Goal: Task Accomplishment & Management: Manage account settings

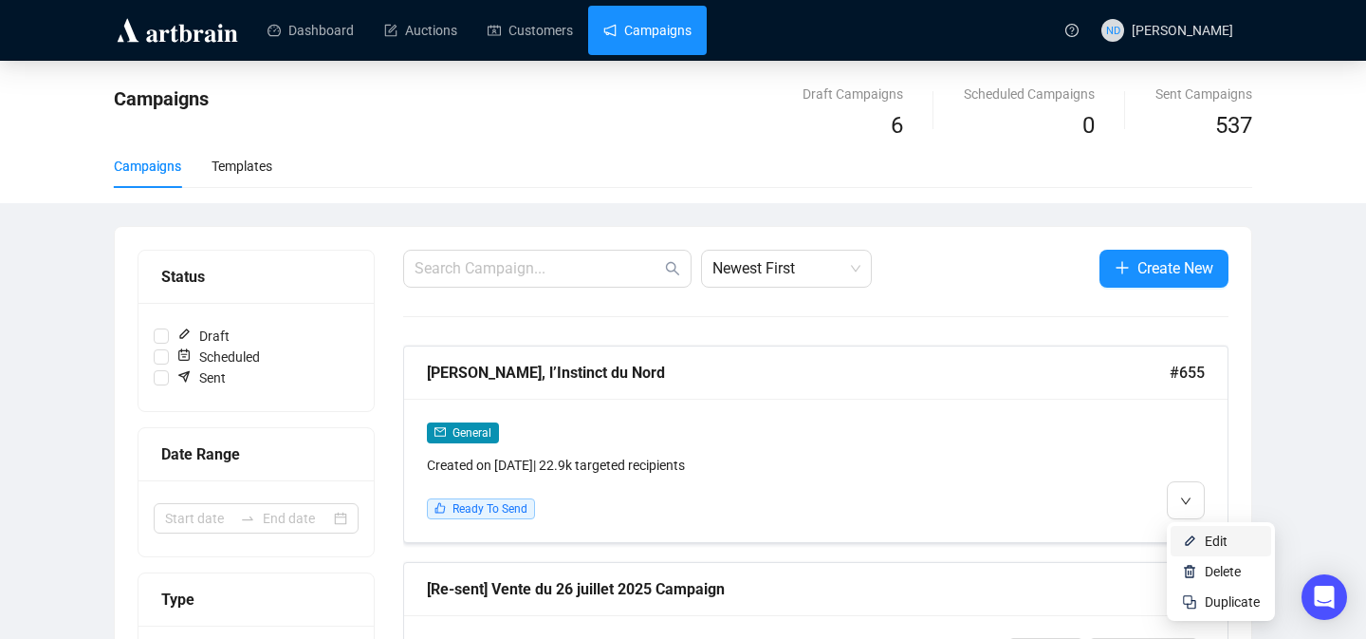
click at [1195, 535] on img at bounding box center [1189, 540] width 15 height 15
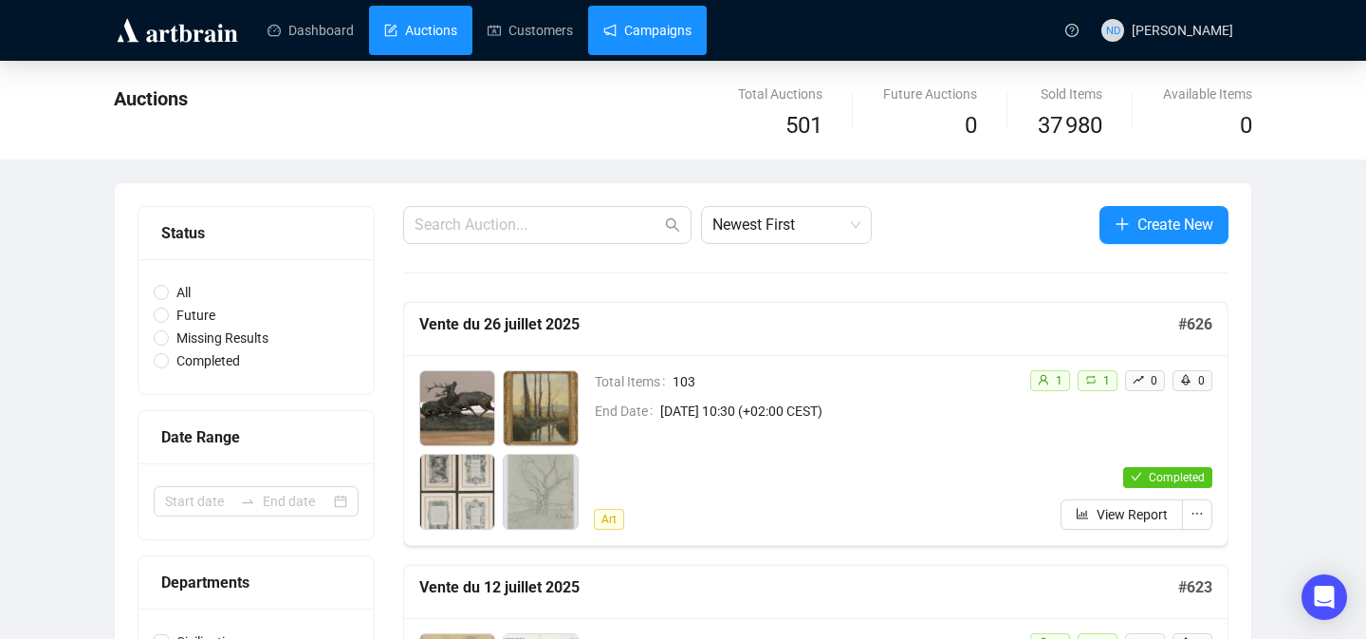
click at [639, 44] on link "Campaigns" at bounding box center [647, 30] width 88 height 49
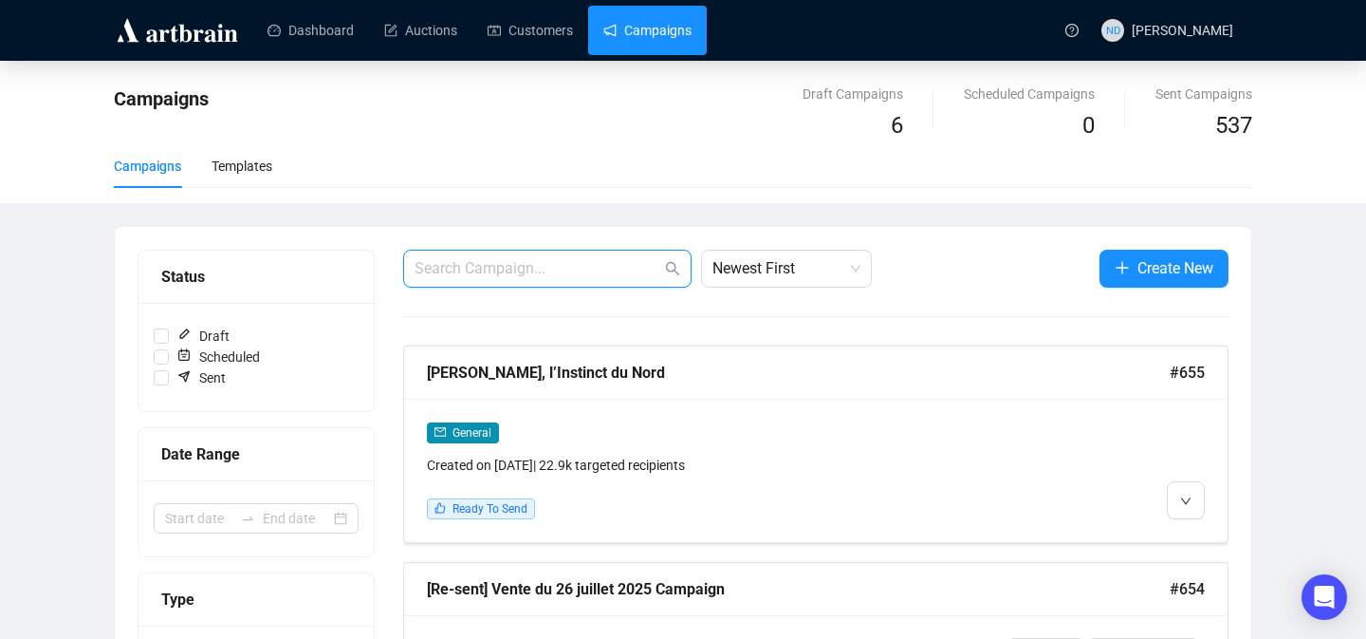
click at [509, 277] on input "text" at bounding box center [538, 268] width 247 height 23
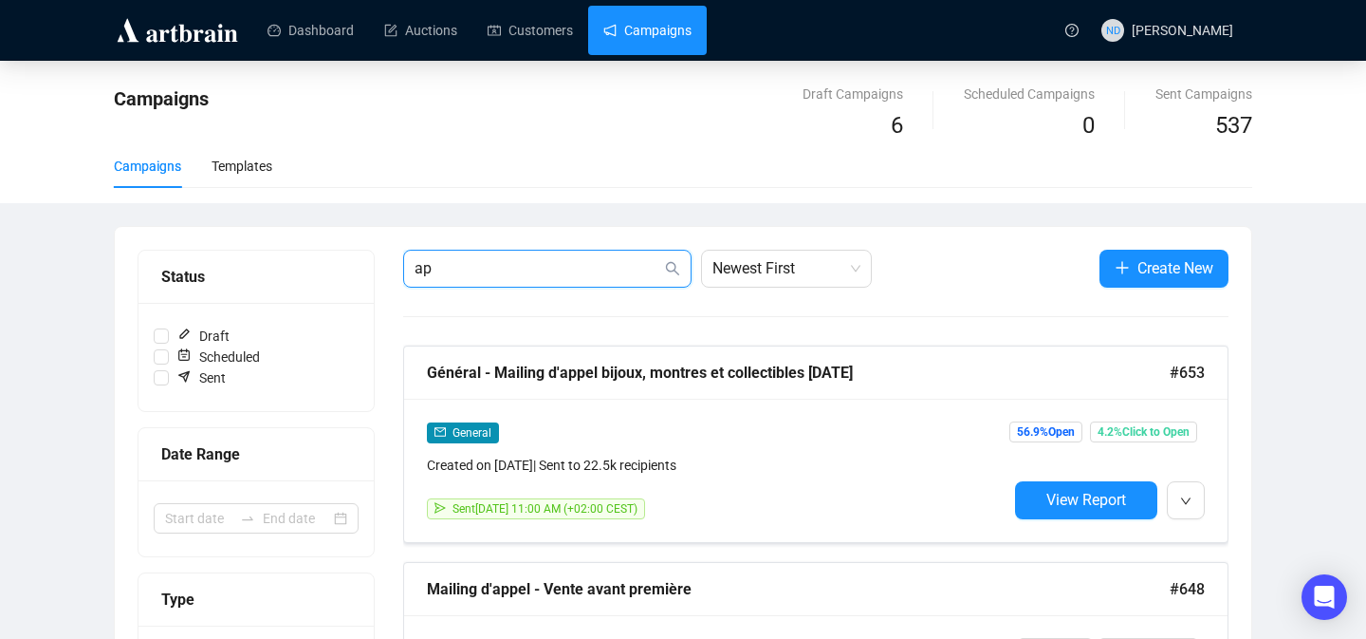
type input "a"
type input "aborigène"
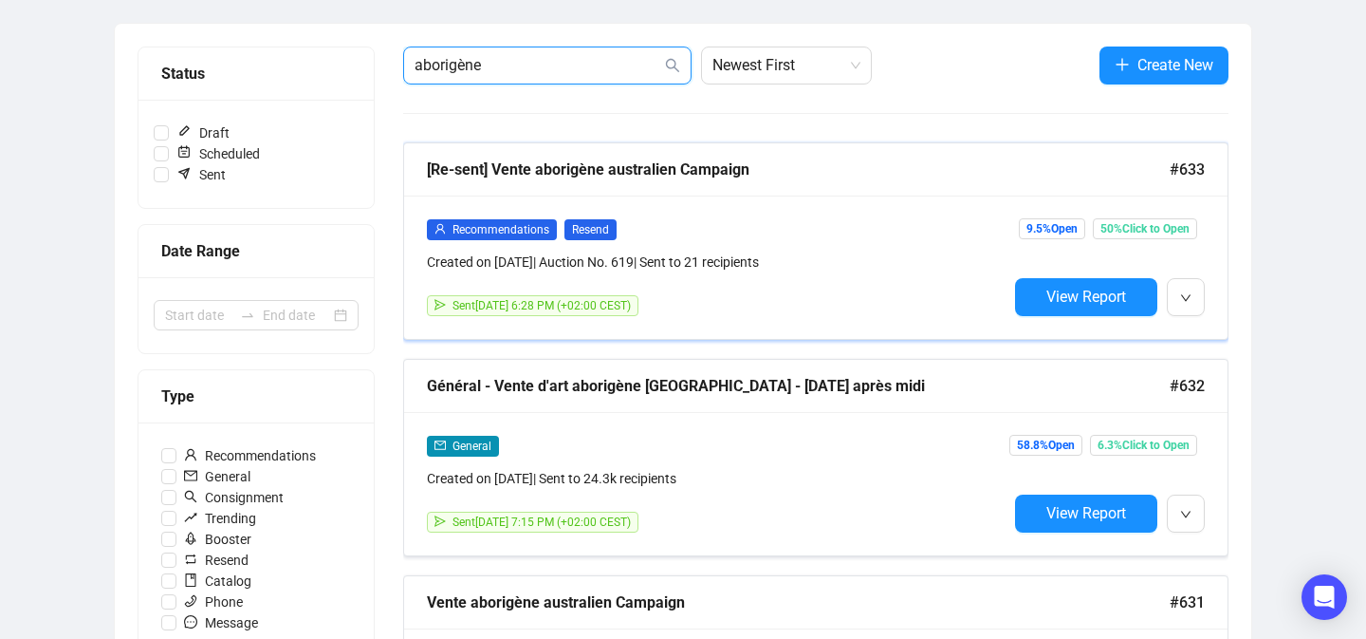
scroll to position [232, 0]
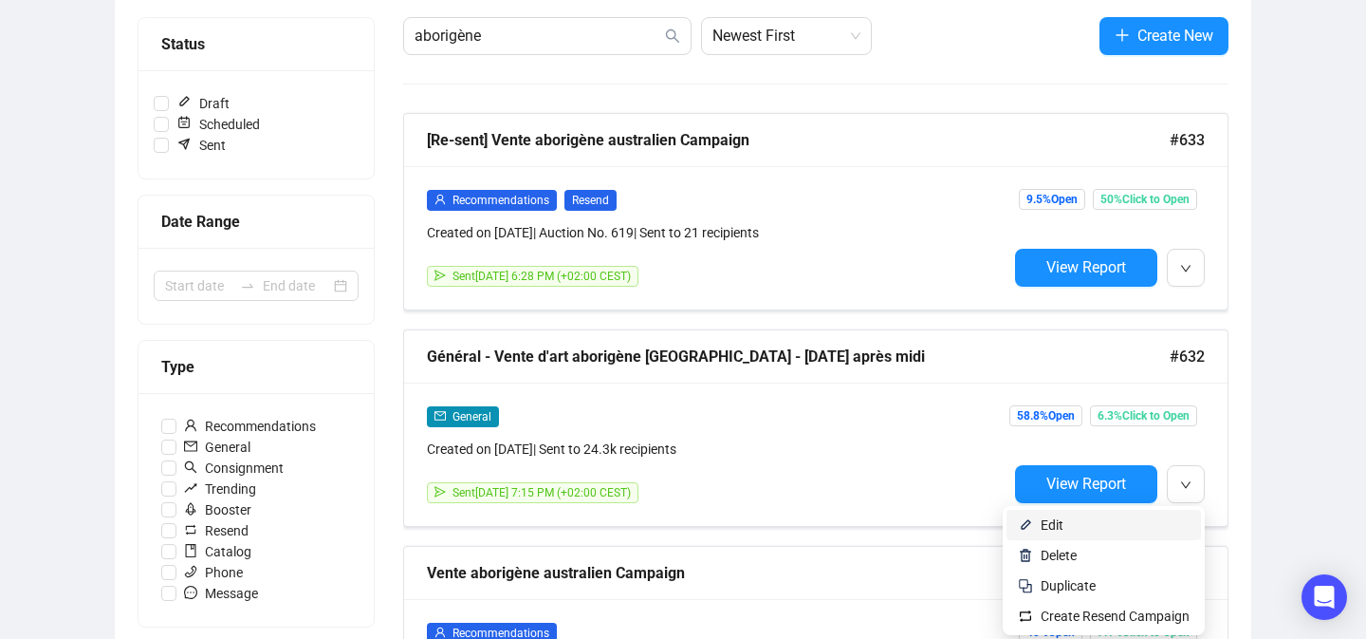
click at [1148, 517] on span "Edit" at bounding box center [1115, 524] width 149 height 21
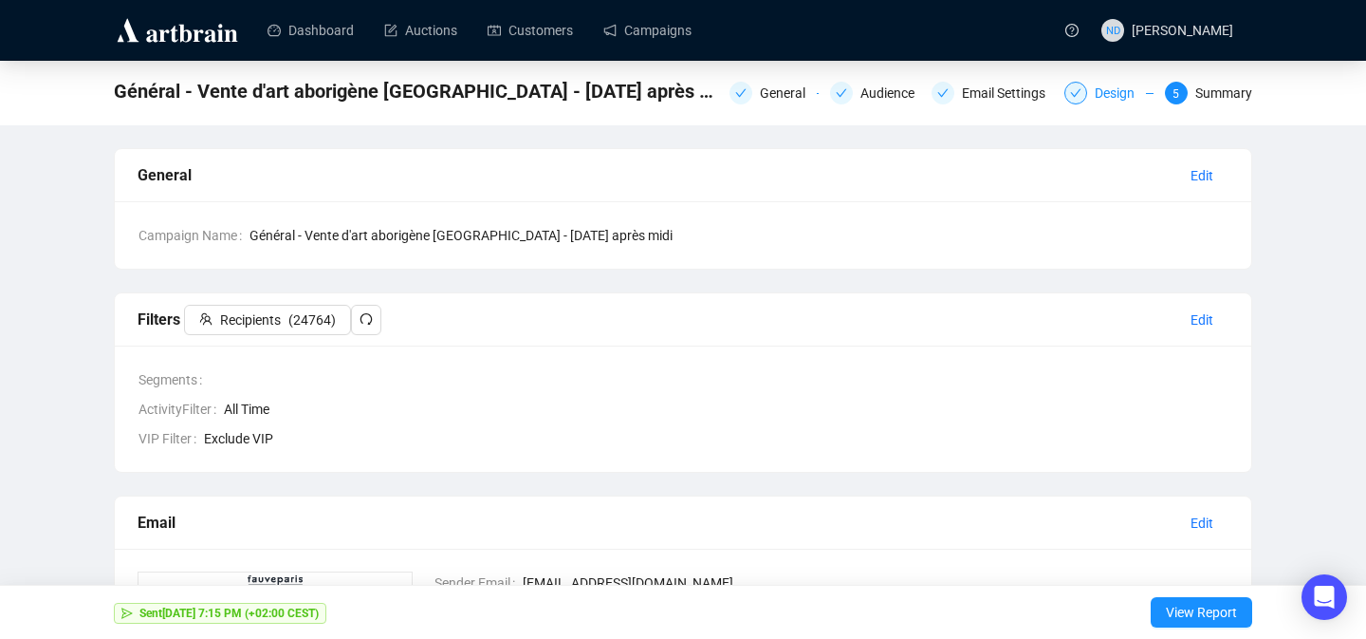
click at [1107, 102] on div "Design" at bounding box center [1120, 93] width 51 height 23
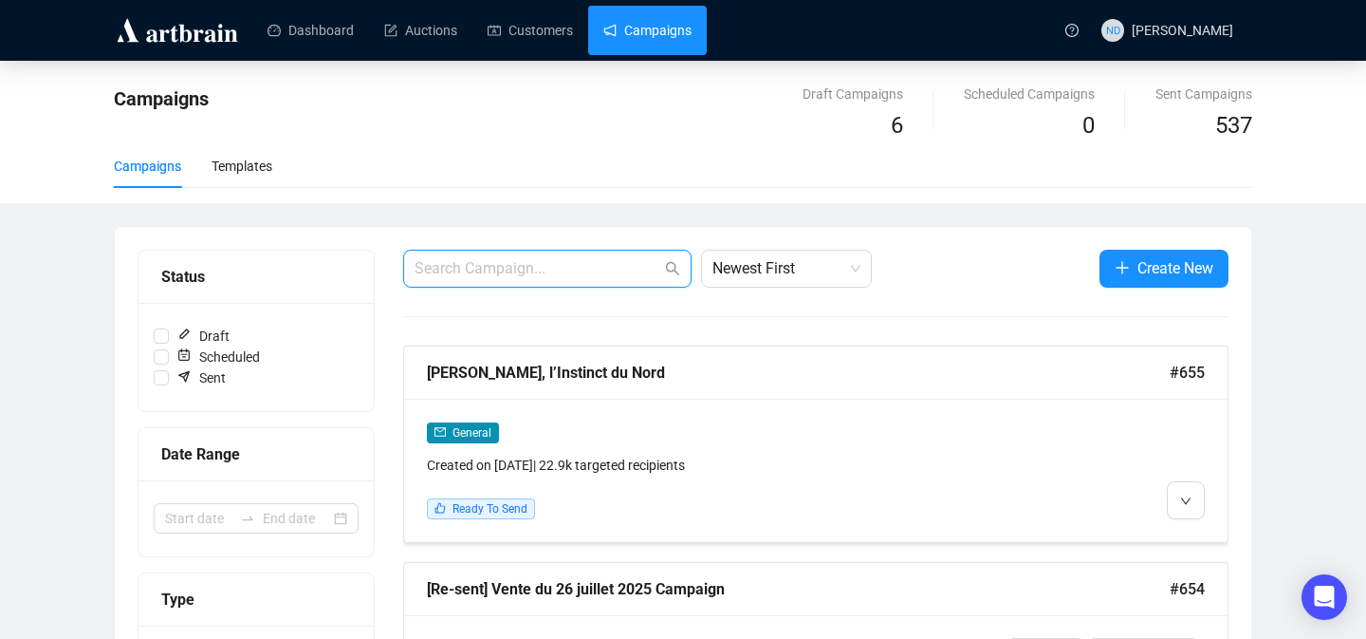
click at [591, 257] on input "text" at bounding box center [538, 268] width 247 height 23
type input "aborigène"
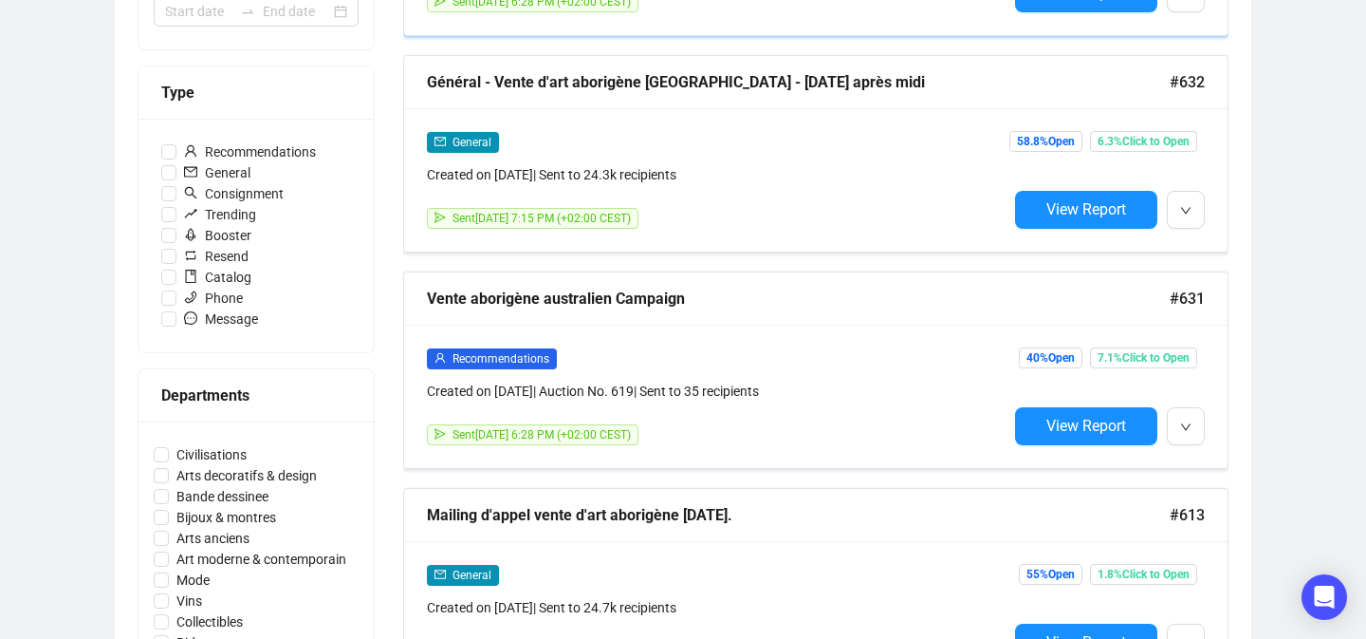
scroll to position [153, 0]
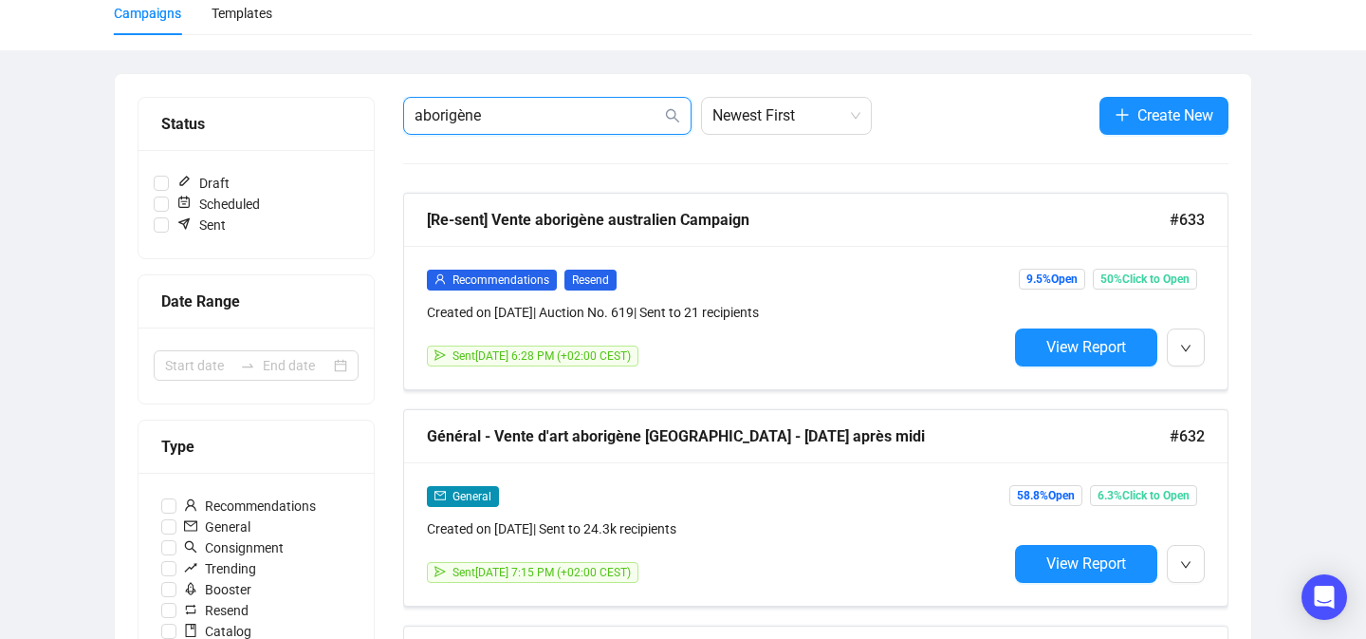
click at [653, 112] on input "aborigène" at bounding box center [538, 115] width 247 height 23
drag, startPoint x: 653, startPoint y: 112, endPoint x: 469, endPoint y: 113, distance: 184.1
click at [468, 112] on input "aborigène" at bounding box center [538, 115] width 247 height 23
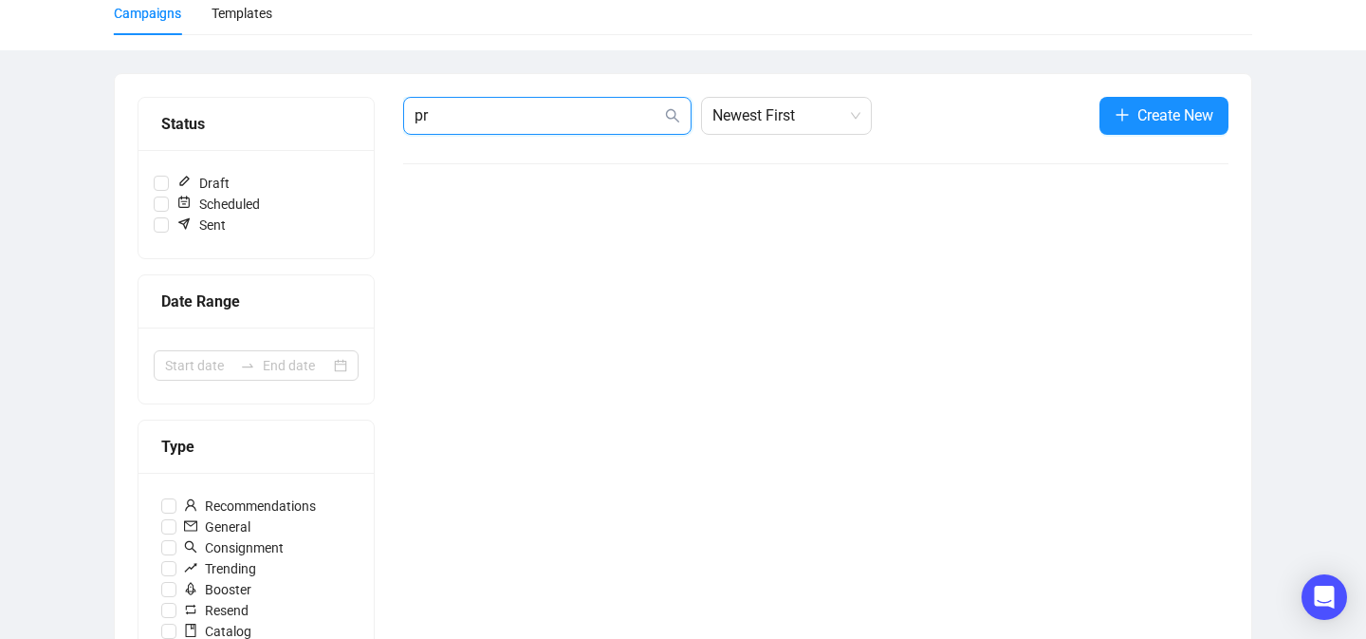
type input "p"
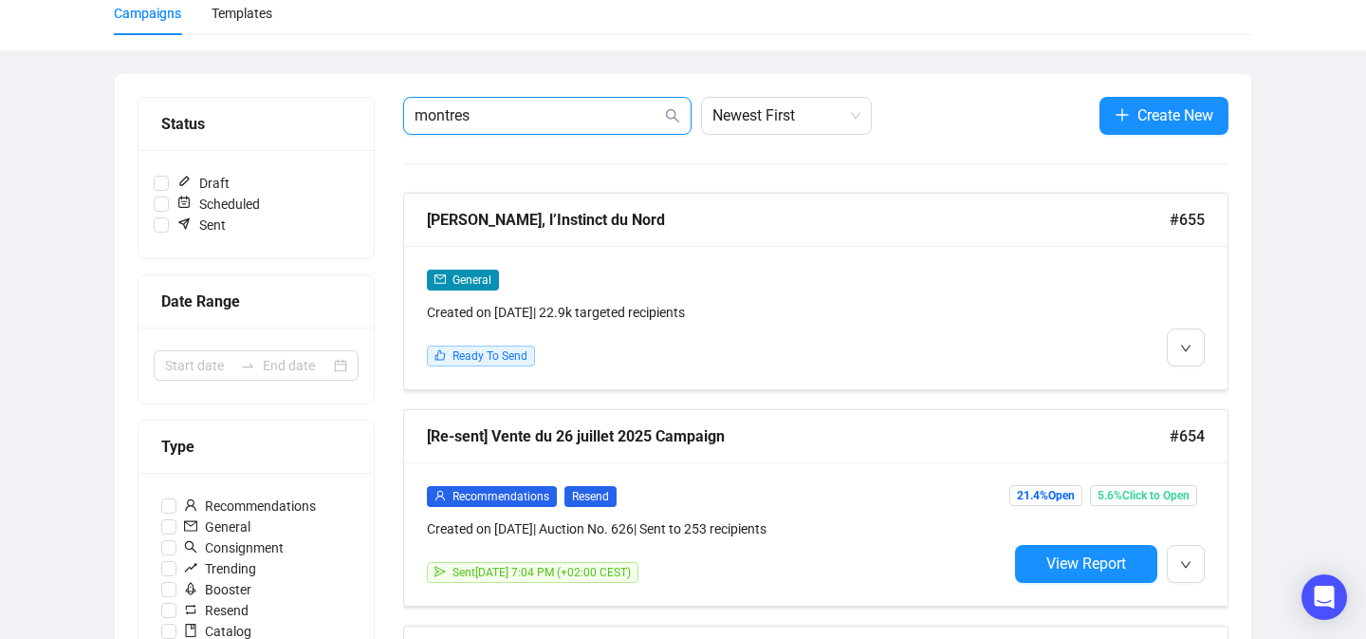
type input "montres"
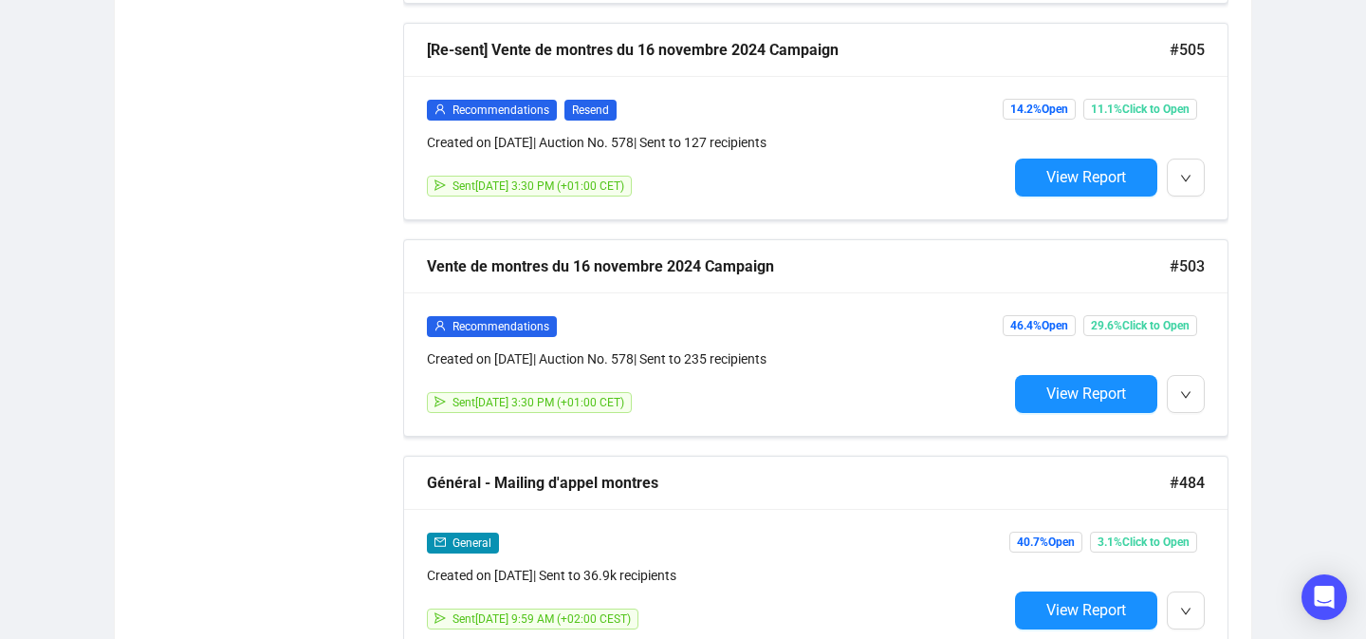
scroll to position [1456, 0]
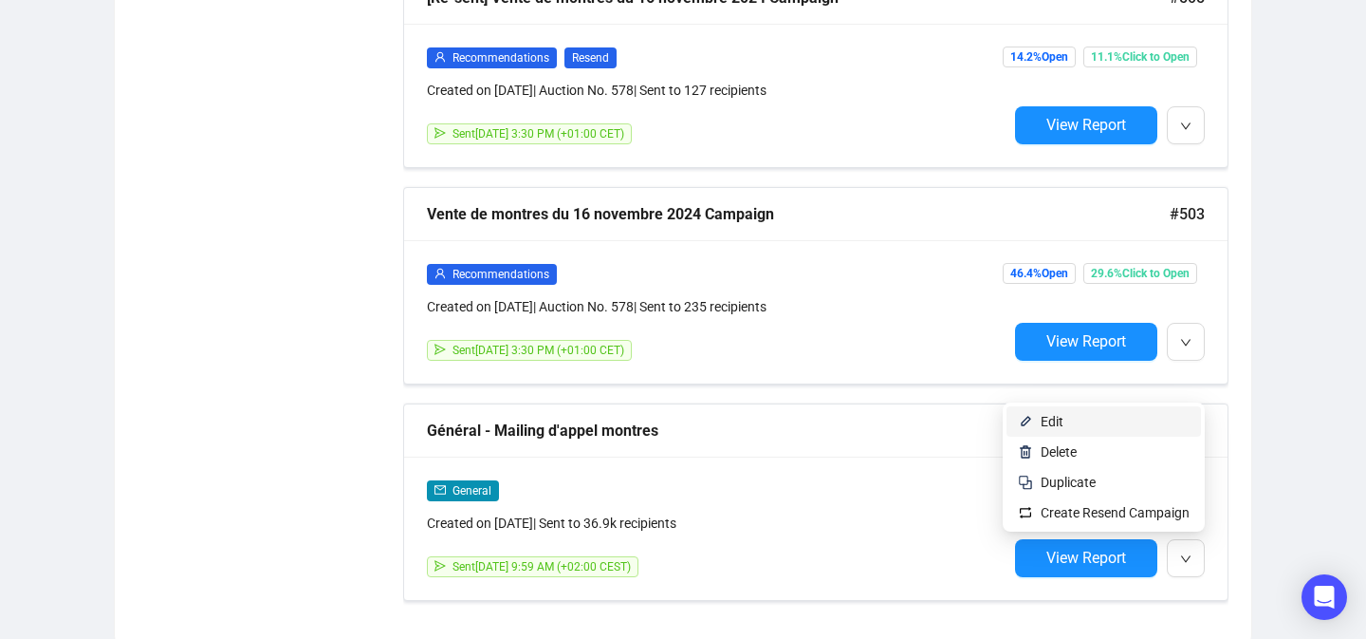
click at [1093, 422] on span "Edit" at bounding box center [1115, 421] width 149 height 21
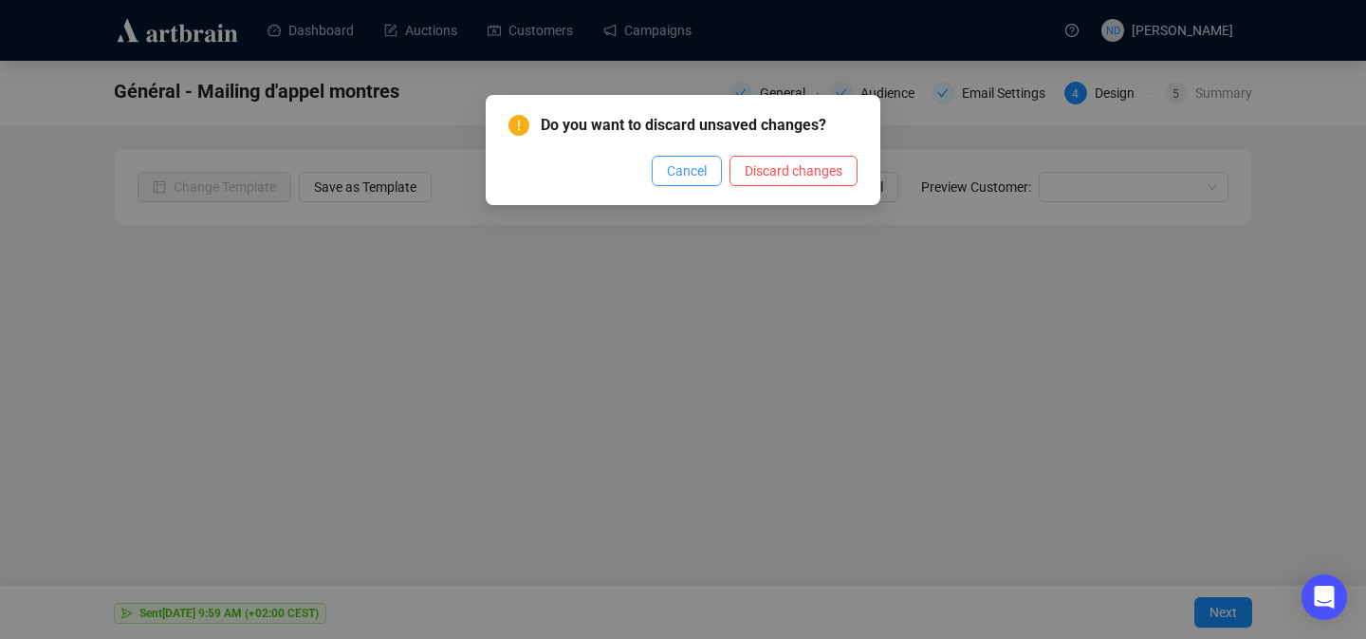
click at [672, 175] on span "Cancel" at bounding box center [687, 170] width 40 height 21
click at [849, 176] on button "Discard changes" at bounding box center [794, 171] width 128 height 30
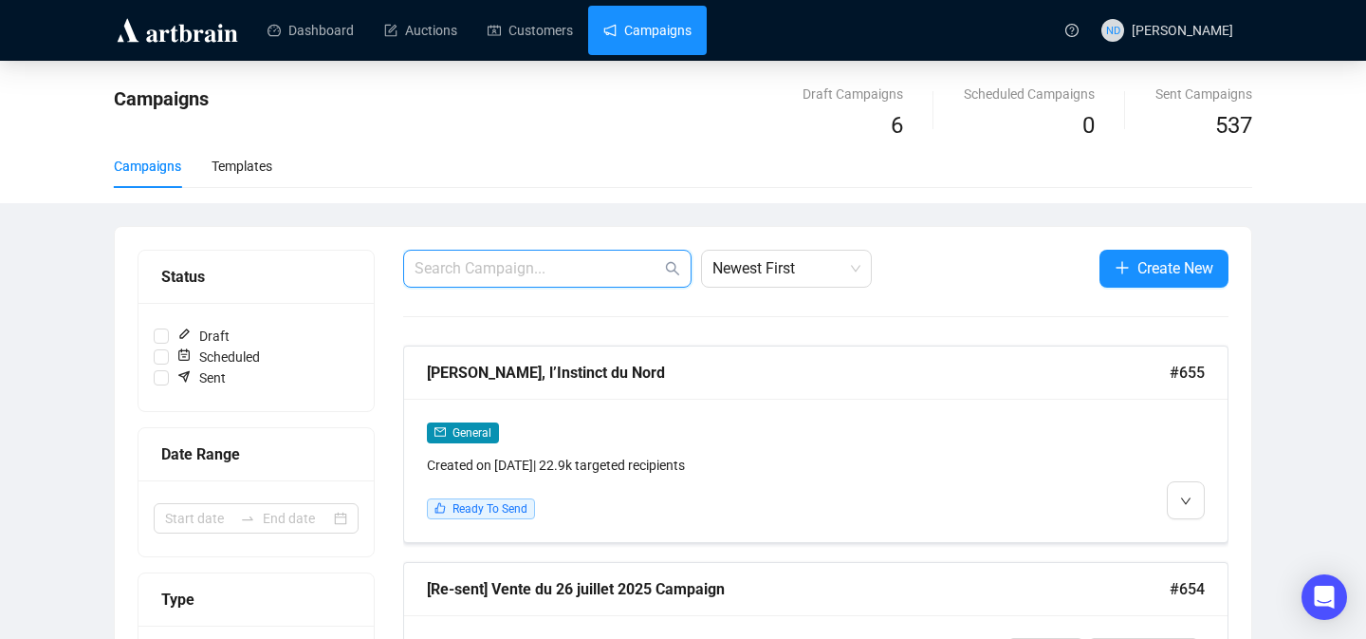
click at [634, 263] on input "text" at bounding box center [538, 268] width 247 height 23
type input "appel"
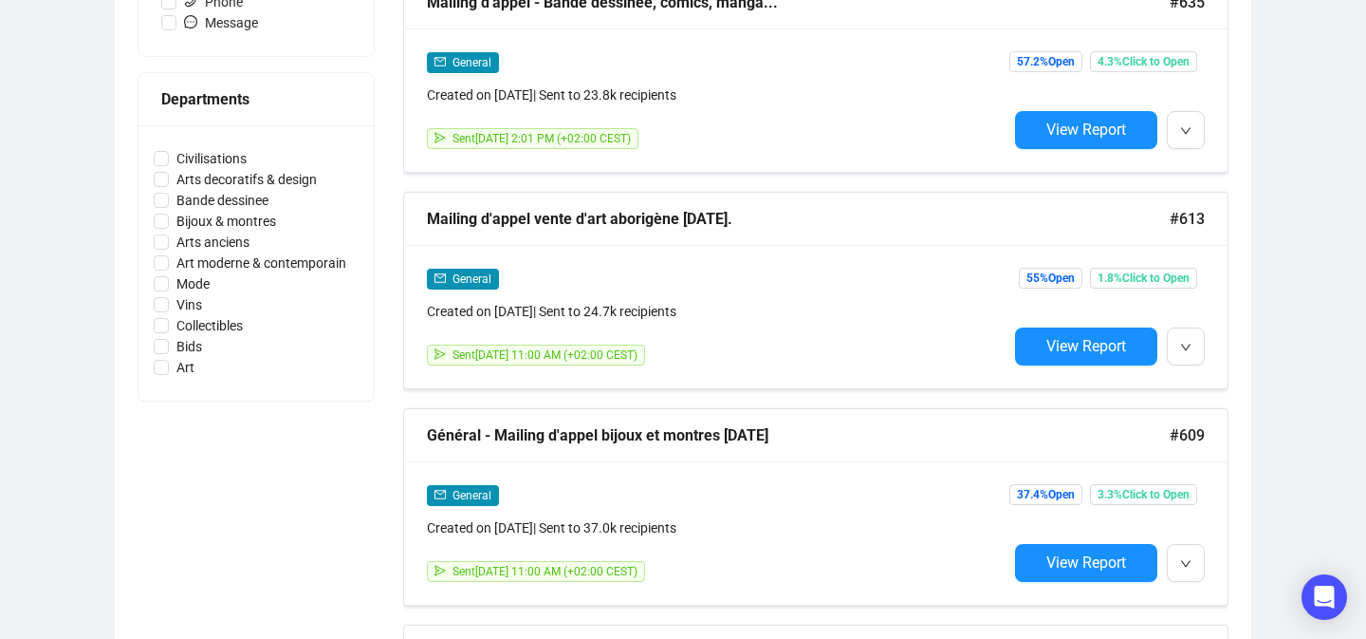
scroll to position [1073, 0]
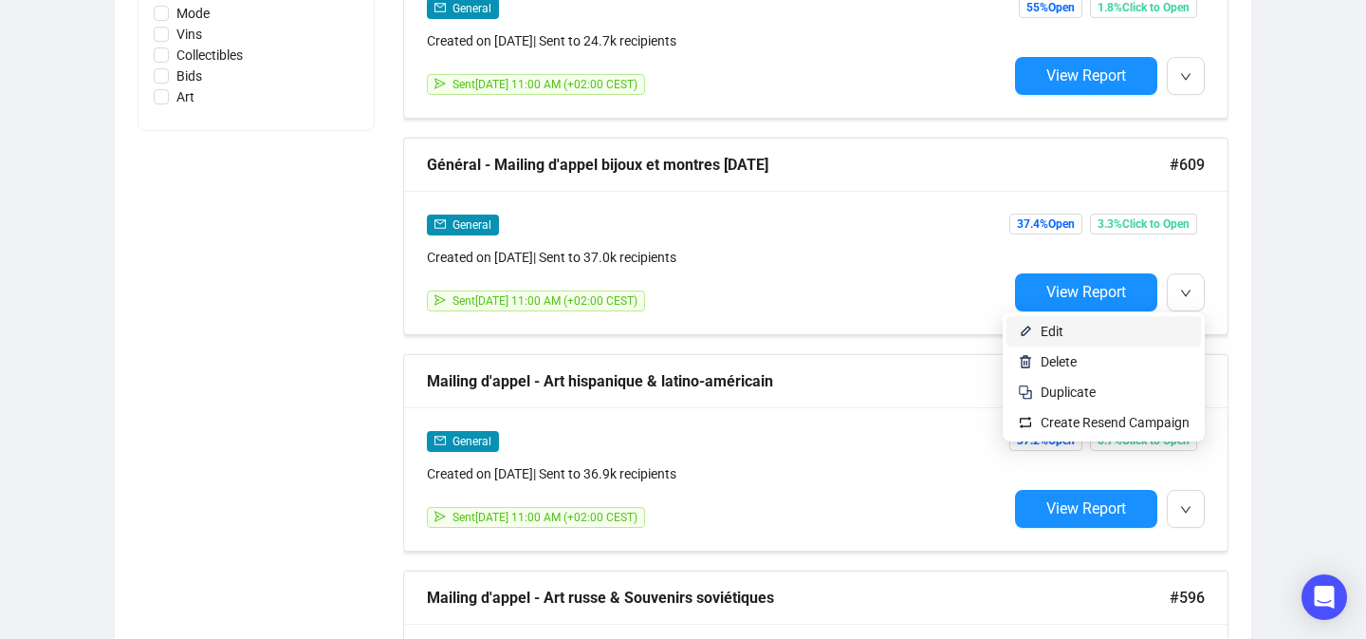
click at [1123, 331] on span "Edit" at bounding box center [1115, 331] width 149 height 21
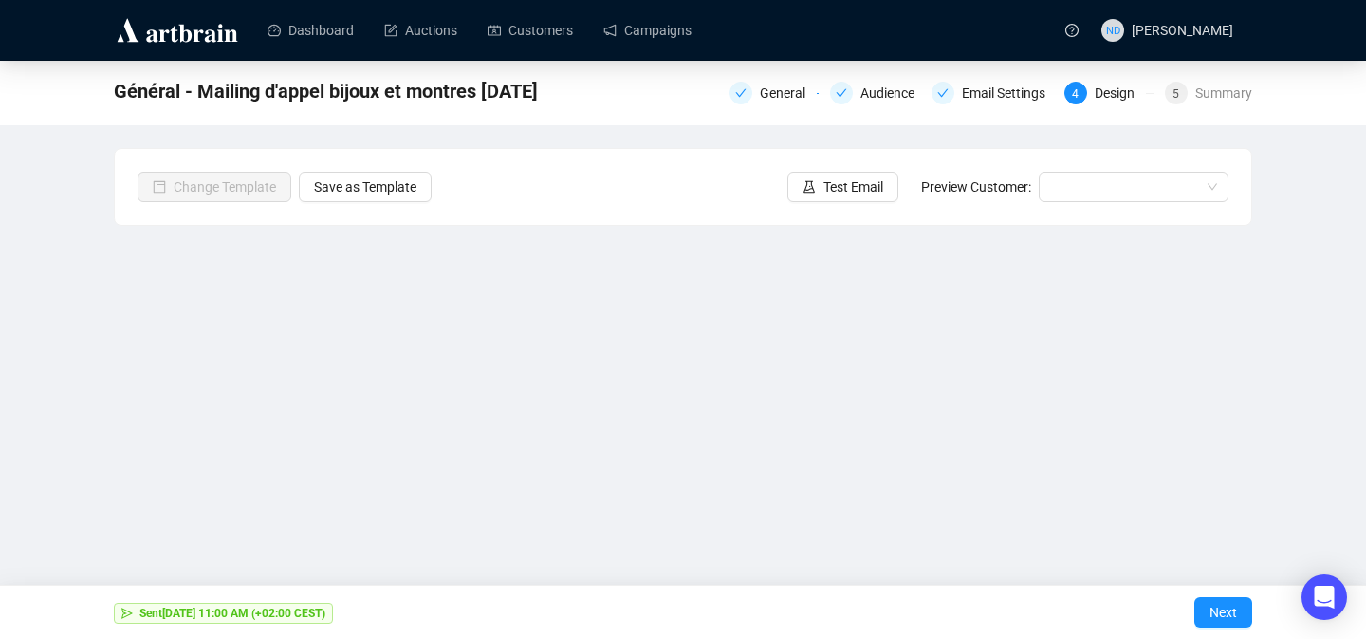
scroll to position [67, 0]
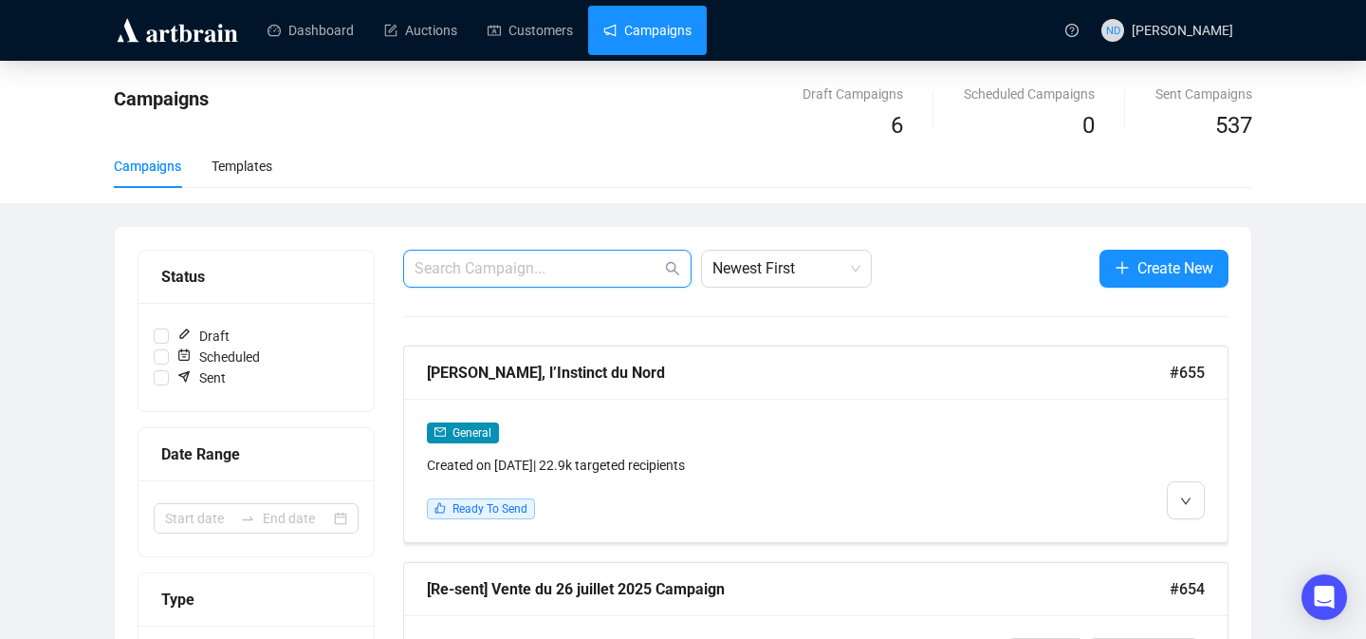
click at [625, 265] on input "text" at bounding box center [538, 268] width 247 height 23
type input "appel"
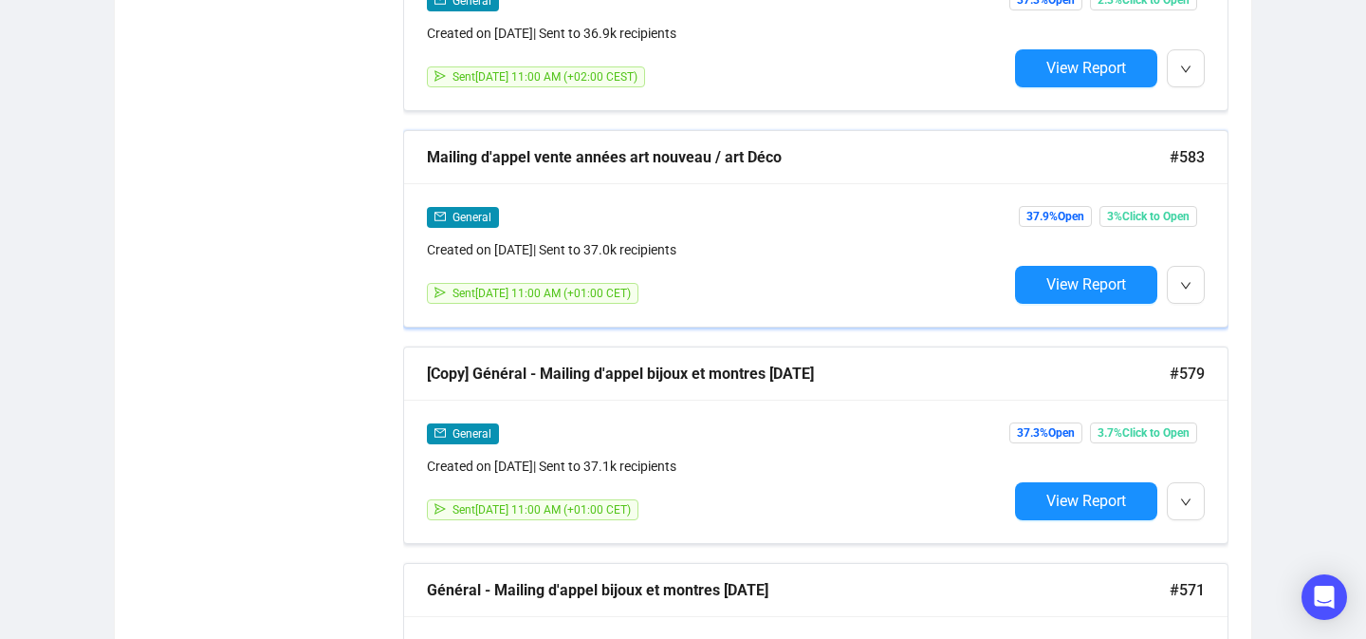
scroll to position [2174, 0]
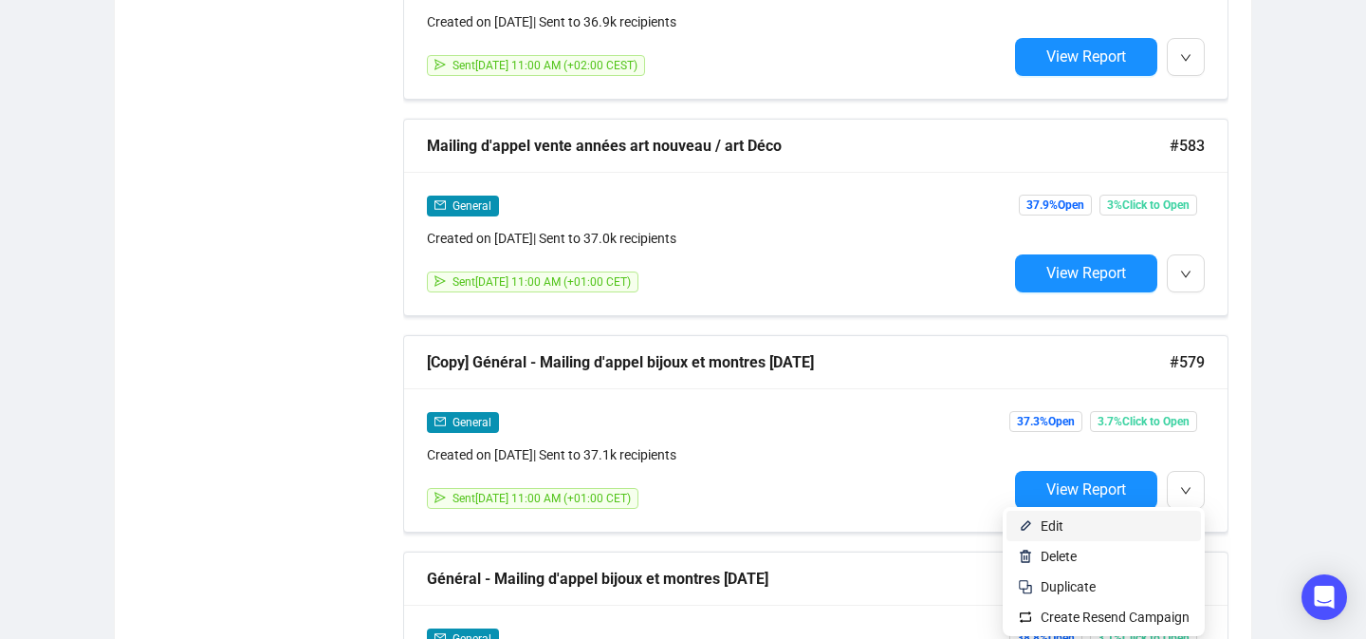
click at [1121, 520] on span "Edit" at bounding box center [1115, 525] width 149 height 21
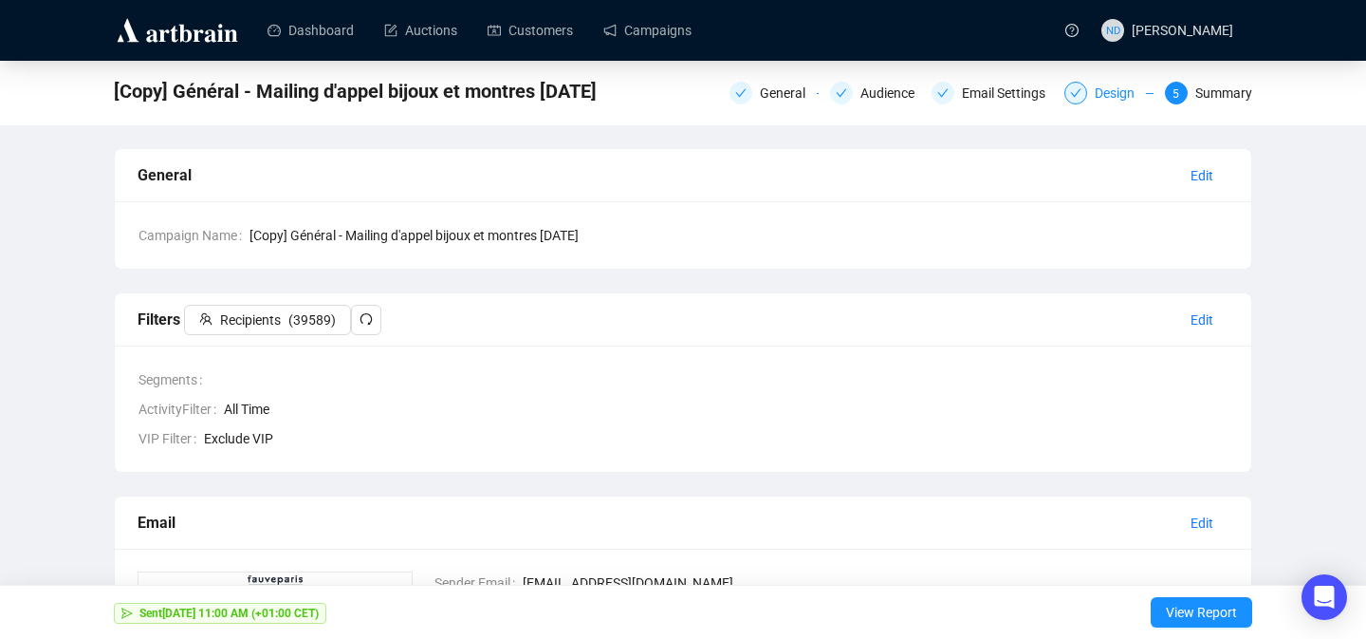
click at [1107, 91] on div "Design" at bounding box center [1120, 93] width 51 height 23
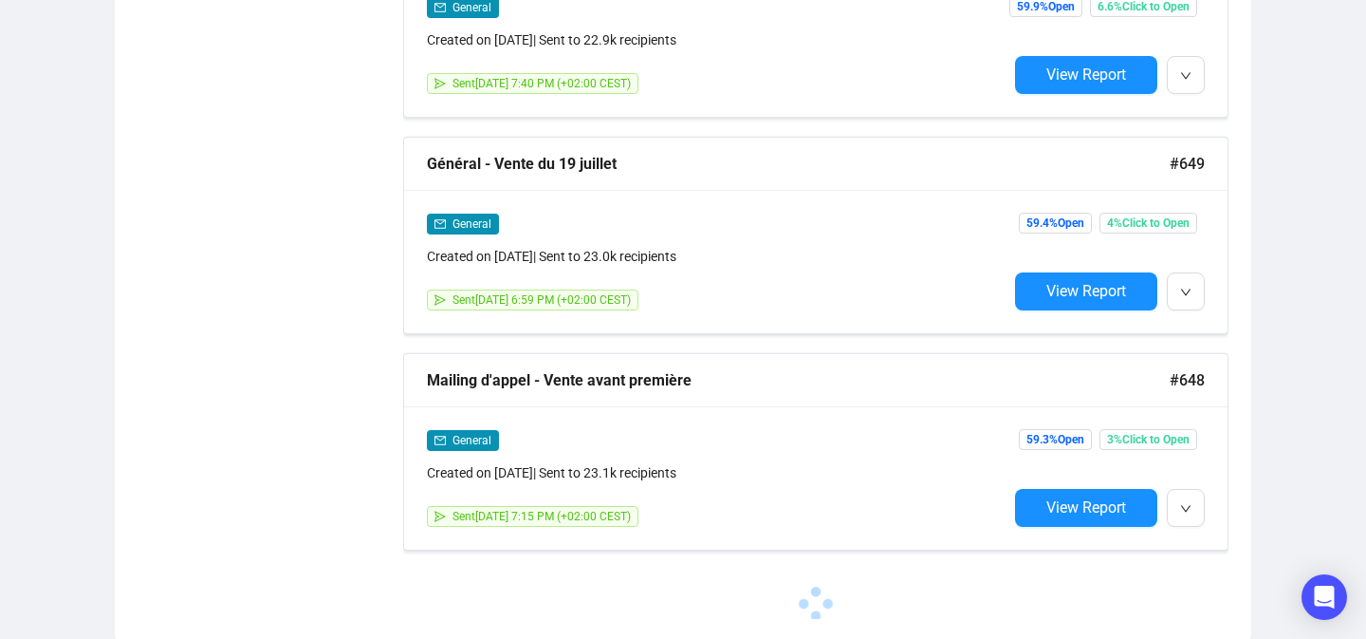
scroll to position [1506, 0]
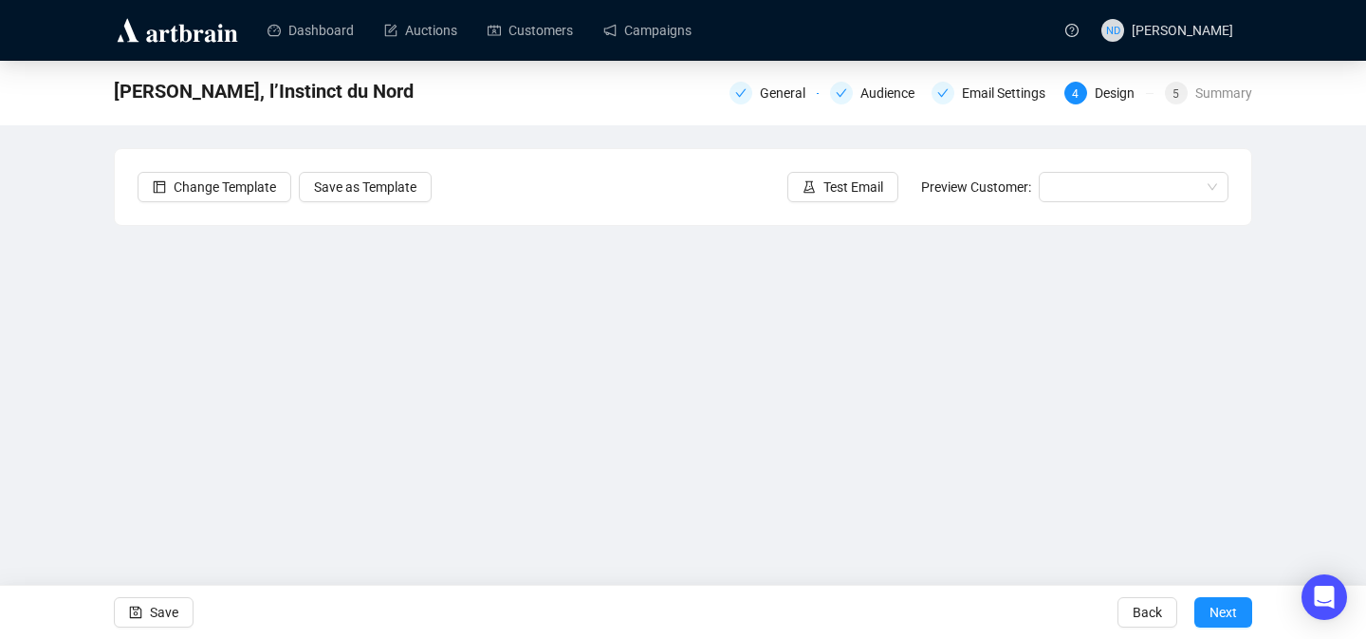
scroll to position [67, 0]
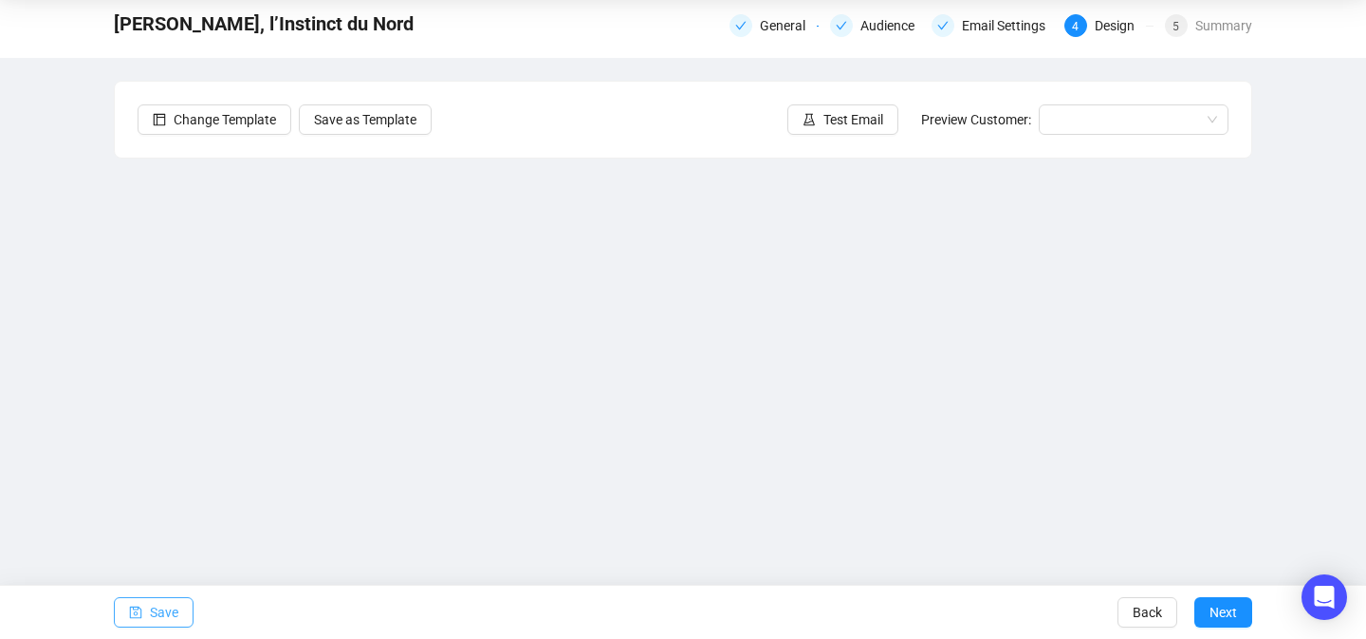
click at [172, 609] on span "Save" at bounding box center [164, 611] width 28 height 53
